Goal: Task Accomplishment & Management: Manage account settings

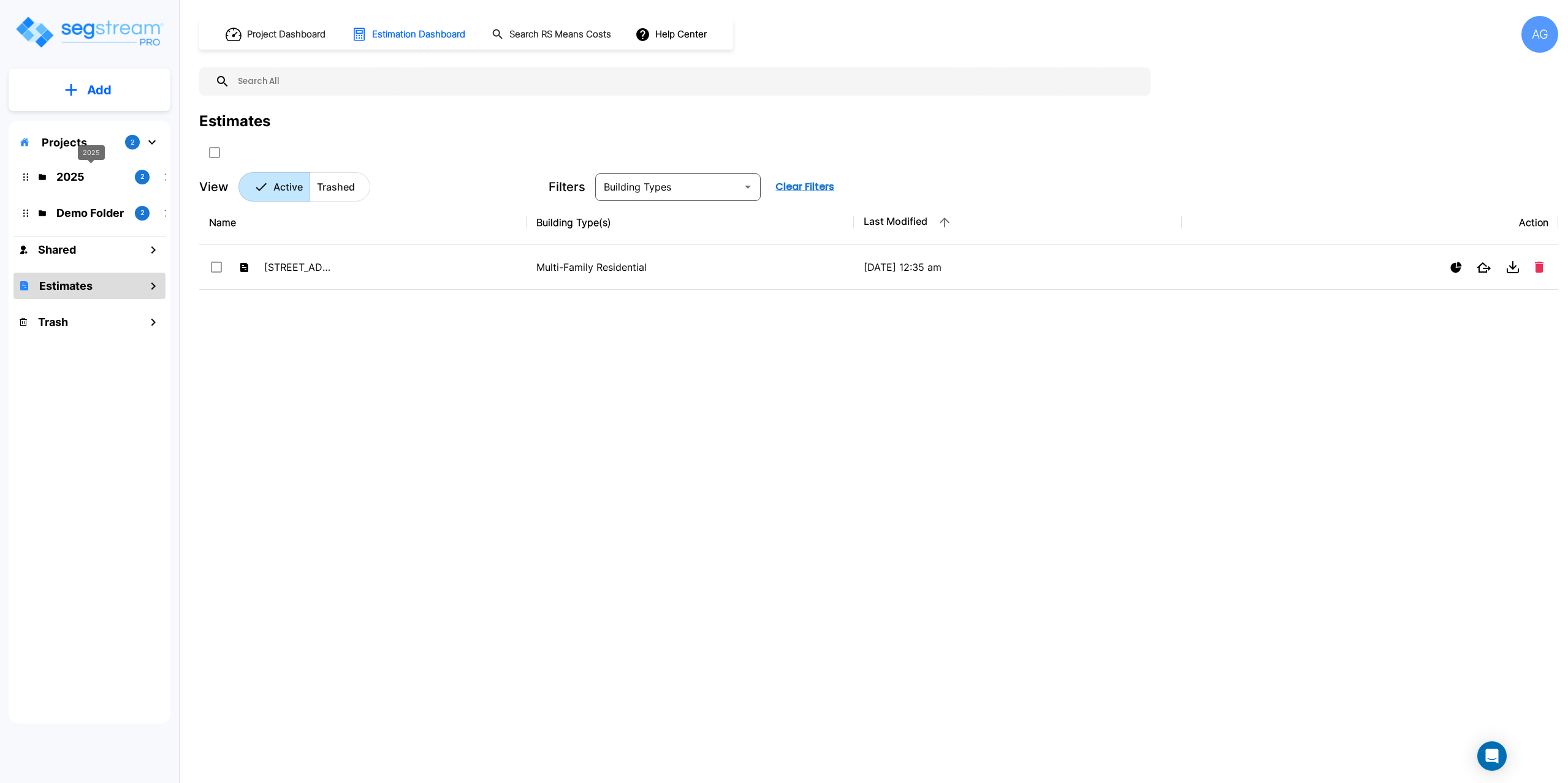
click at [72, 175] on p "2025" at bounding box center [90, 177] width 69 height 16
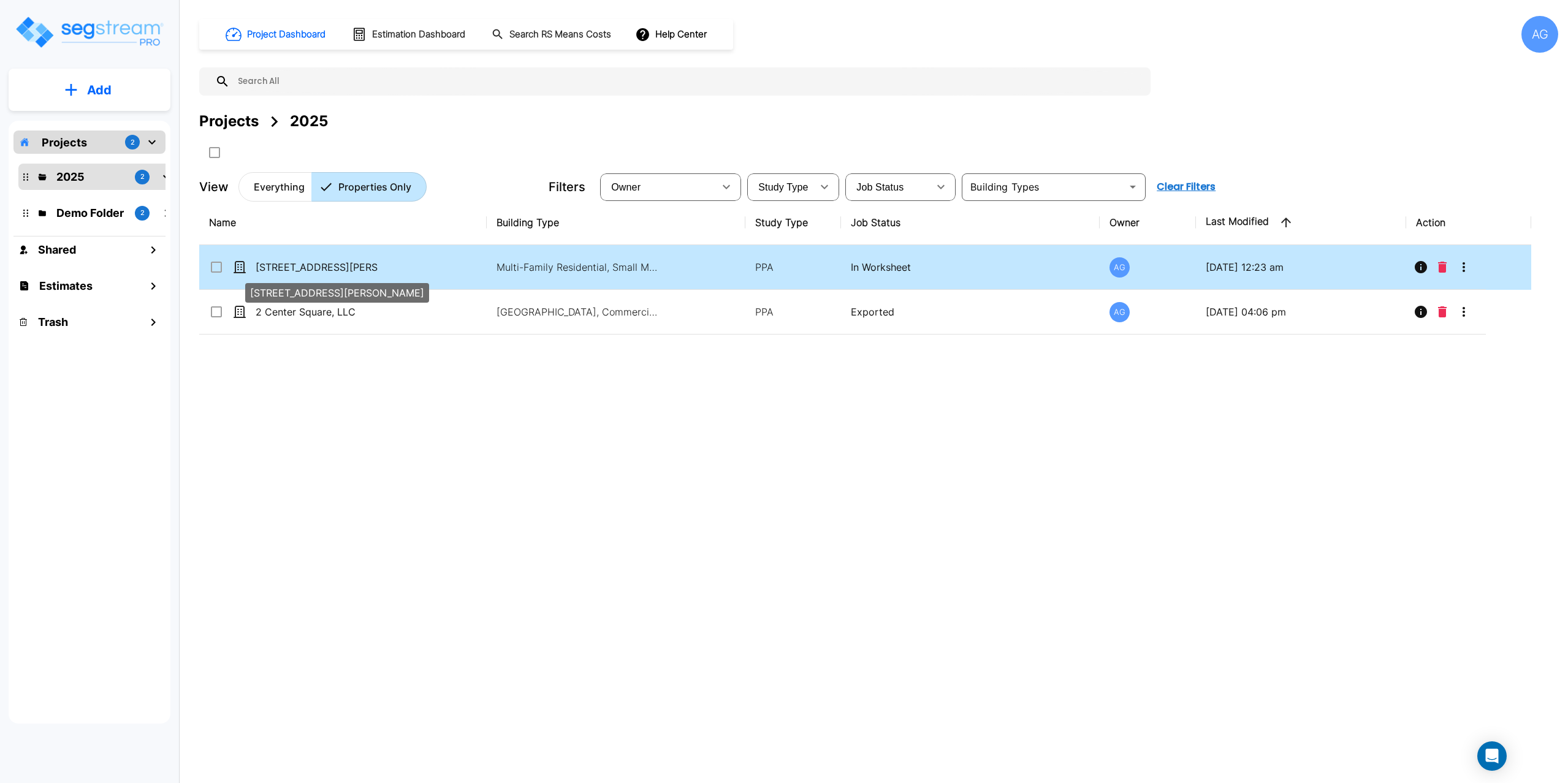
click at [292, 270] on p "[STREET_ADDRESS][PERSON_NAME]" at bounding box center [317, 266] width 123 height 14
click at [293, 270] on p "[STREET_ADDRESS][PERSON_NAME]" at bounding box center [317, 266] width 123 height 14
checkbox input "false"
click at [293, 270] on p "[STREET_ADDRESS][PERSON_NAME]" at bounding box center [317, 266] width 123 height 14
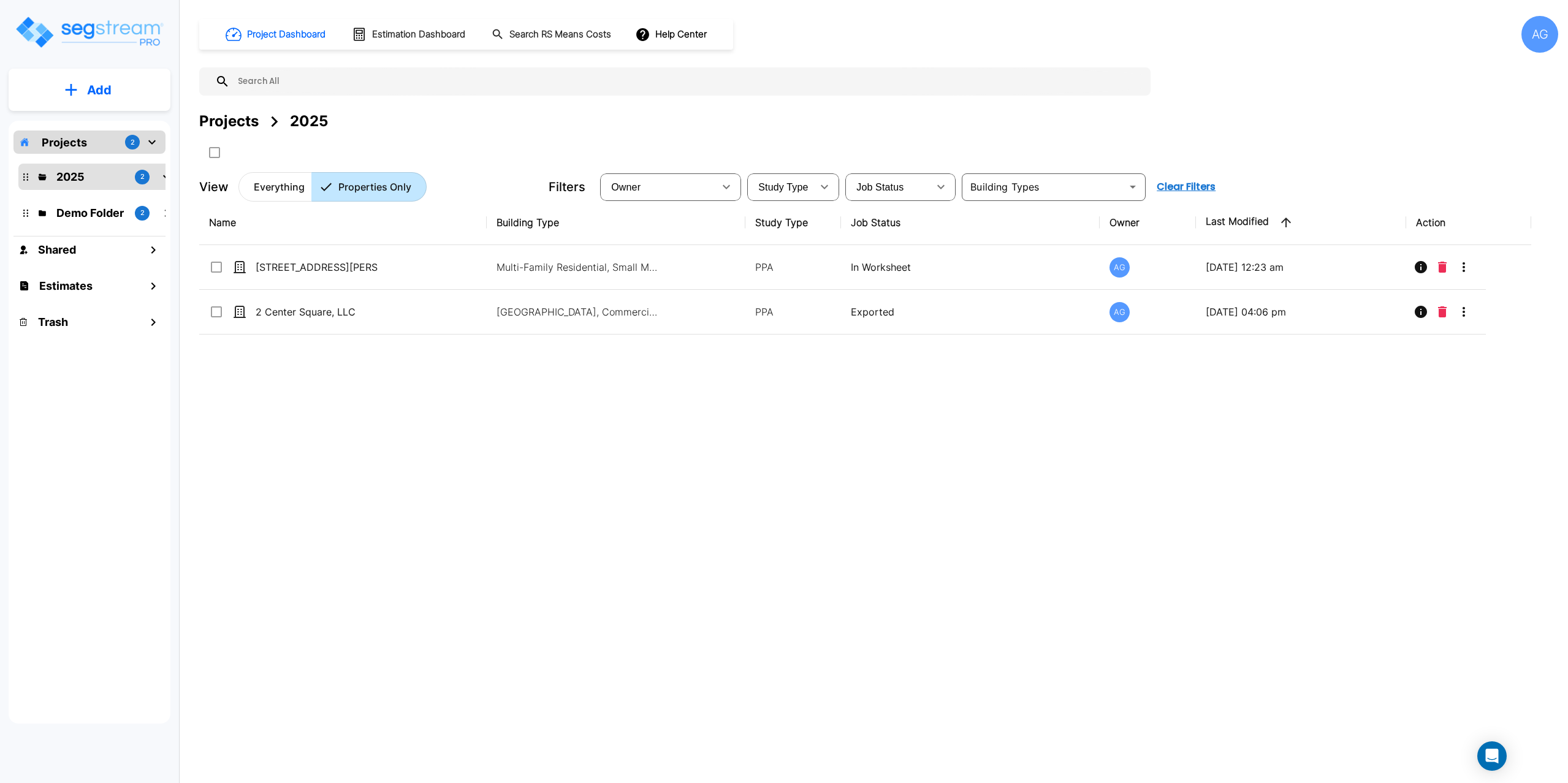
click at [1536, 32] on div "AG" at bounding box center [1540, 34] width 37 height 37
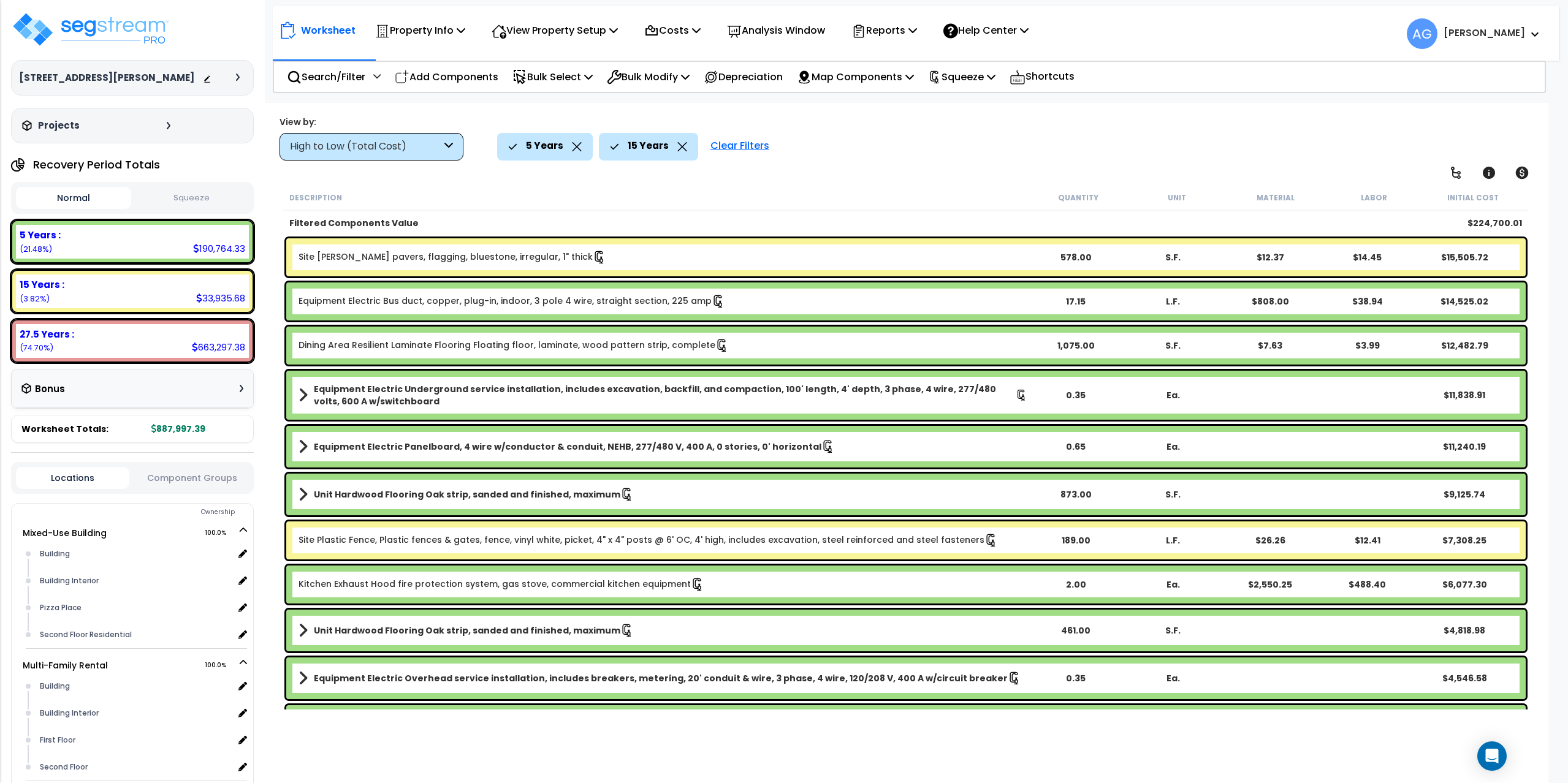
click at [1437, 31] on span "AG" at bounding box center [1421, 34] width 31 height 31
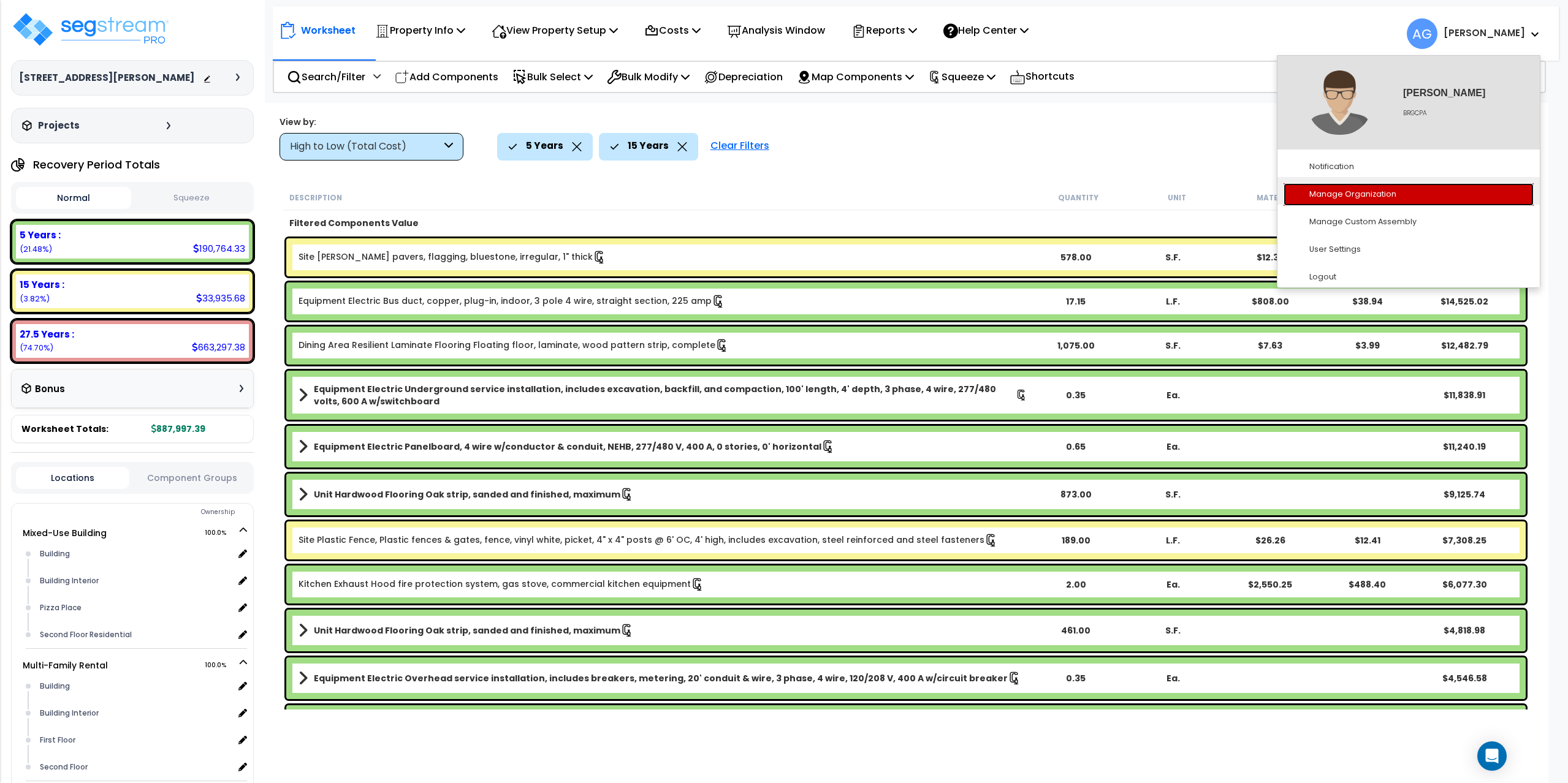
click at [1353, 197] on link "Manage Organization" at bounding box center [1408, 194] width 250 height 23
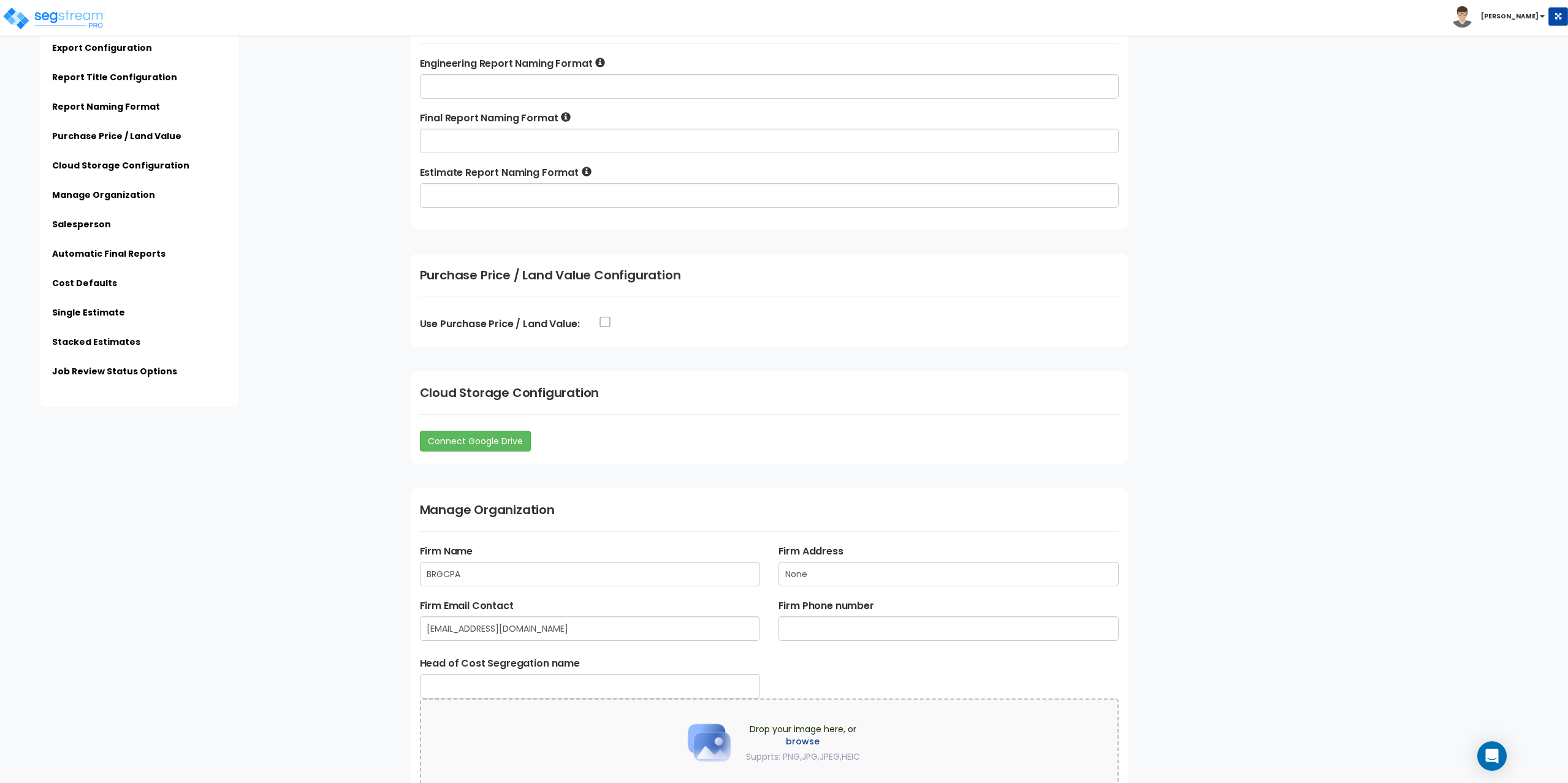
scroll to position [980, 0]
click at [456, 581] on input "BRGCPA" at bounding box center [590, 573] width 340 height 25
click at [468, 579] on input "BRGCPA" at bounding box center [590, 573] width 340 height 25
type input "Accelerated Realty Consultants, LLC"
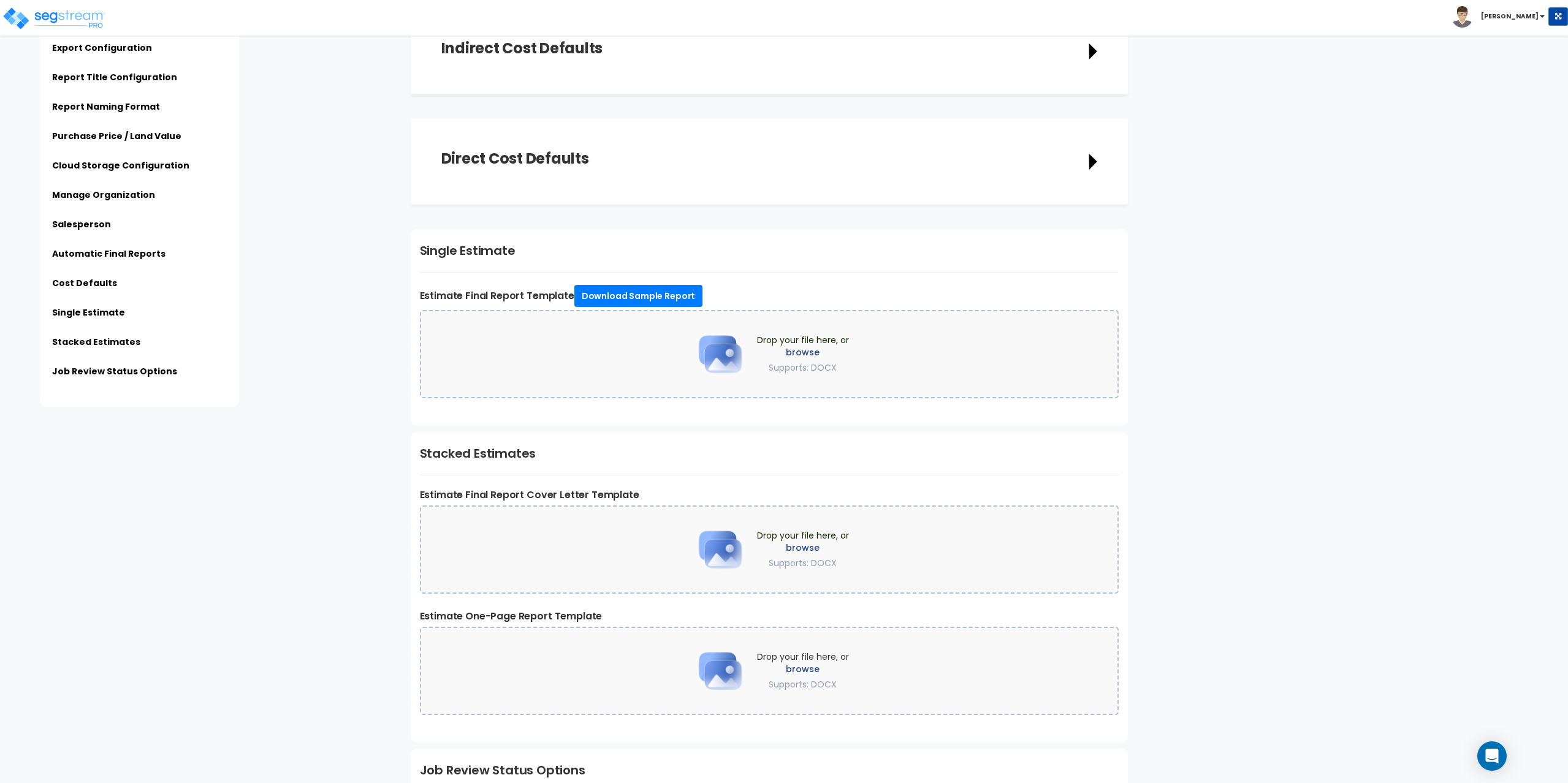
scroll to position [2598, 0]
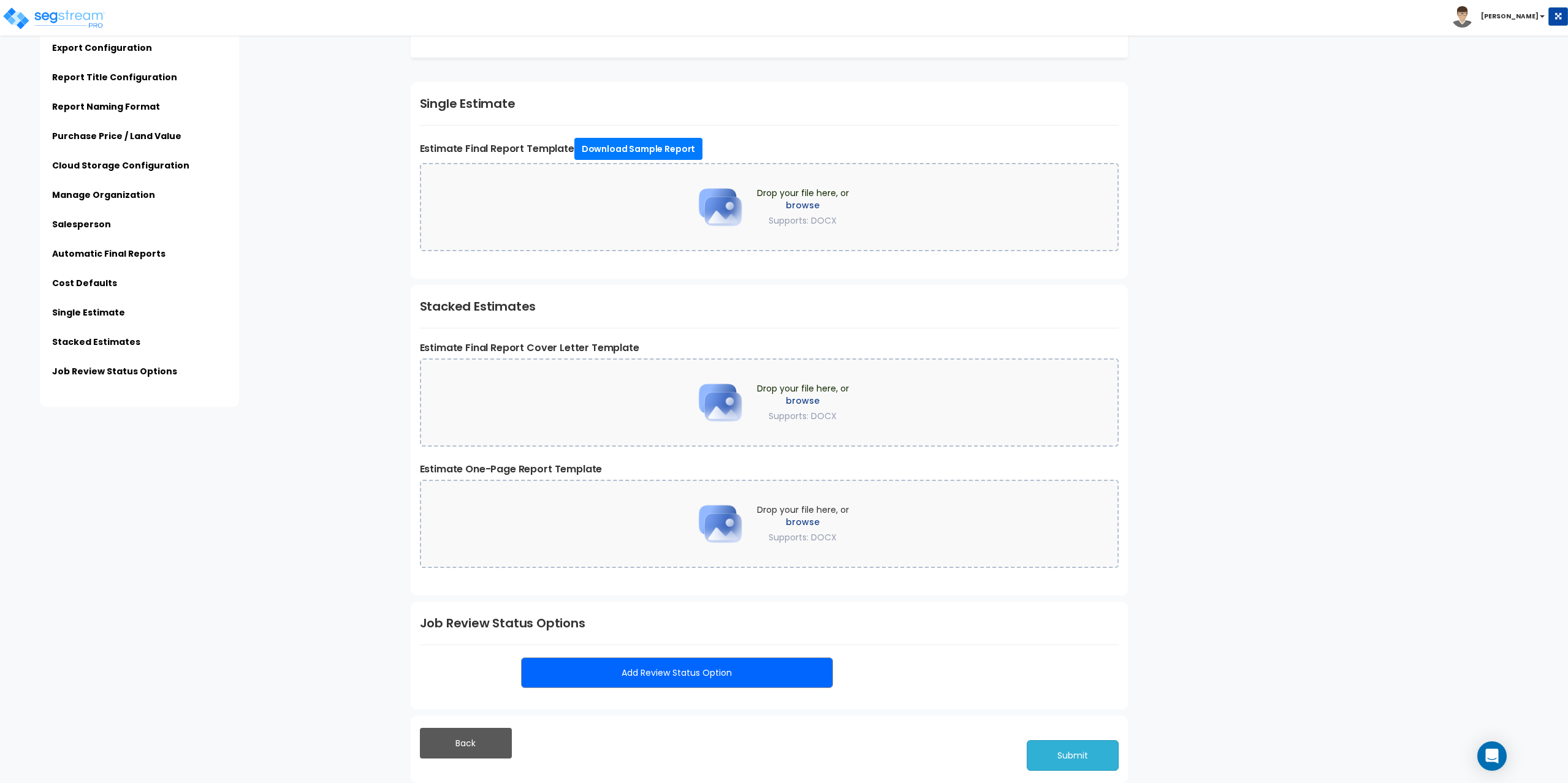
click at [1056, 754] on button "Submit" at bounding box center [1073, 755] width 92 height 31
click at [387, 245] on div "Subscription Information Export Configuration Report Title Configuration Report…" at bounding box center [207, 203] width 389 height 407
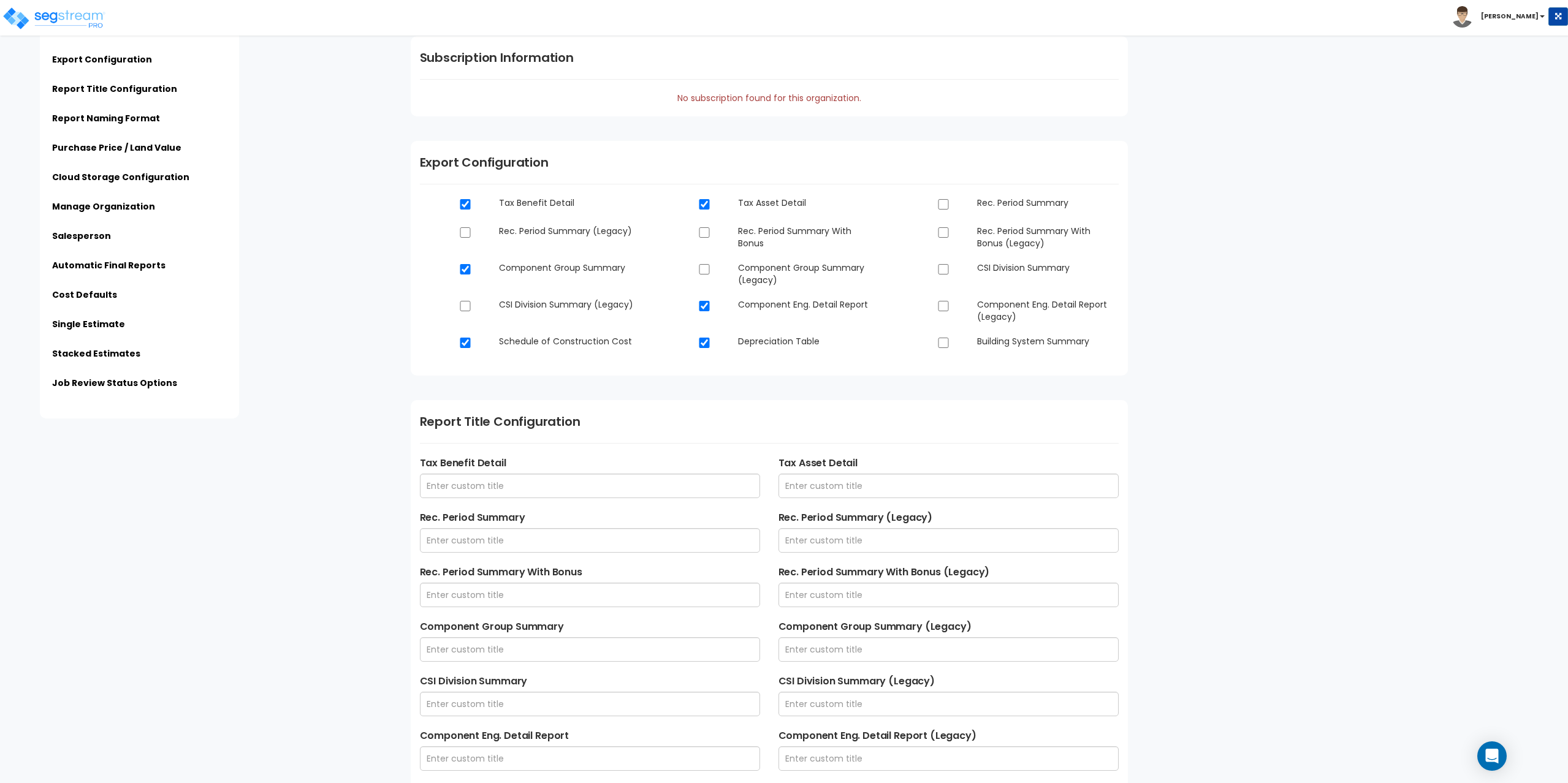
scroll to position [0, 0]
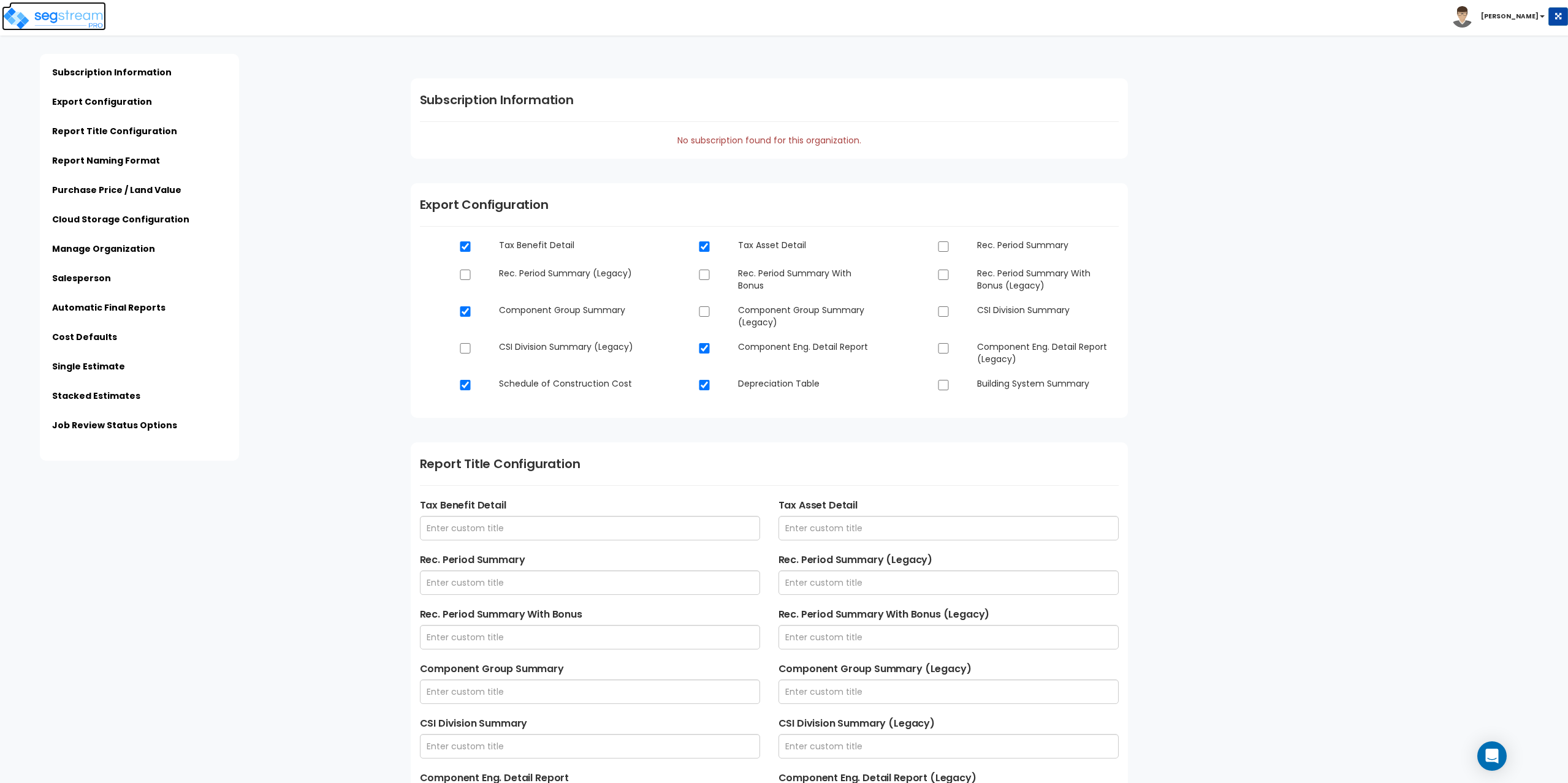
click at [87, 19] on img at bounding box center [54, 18] width 104 height 25
